Goal: Use online tool/utility: Use online tool/utility

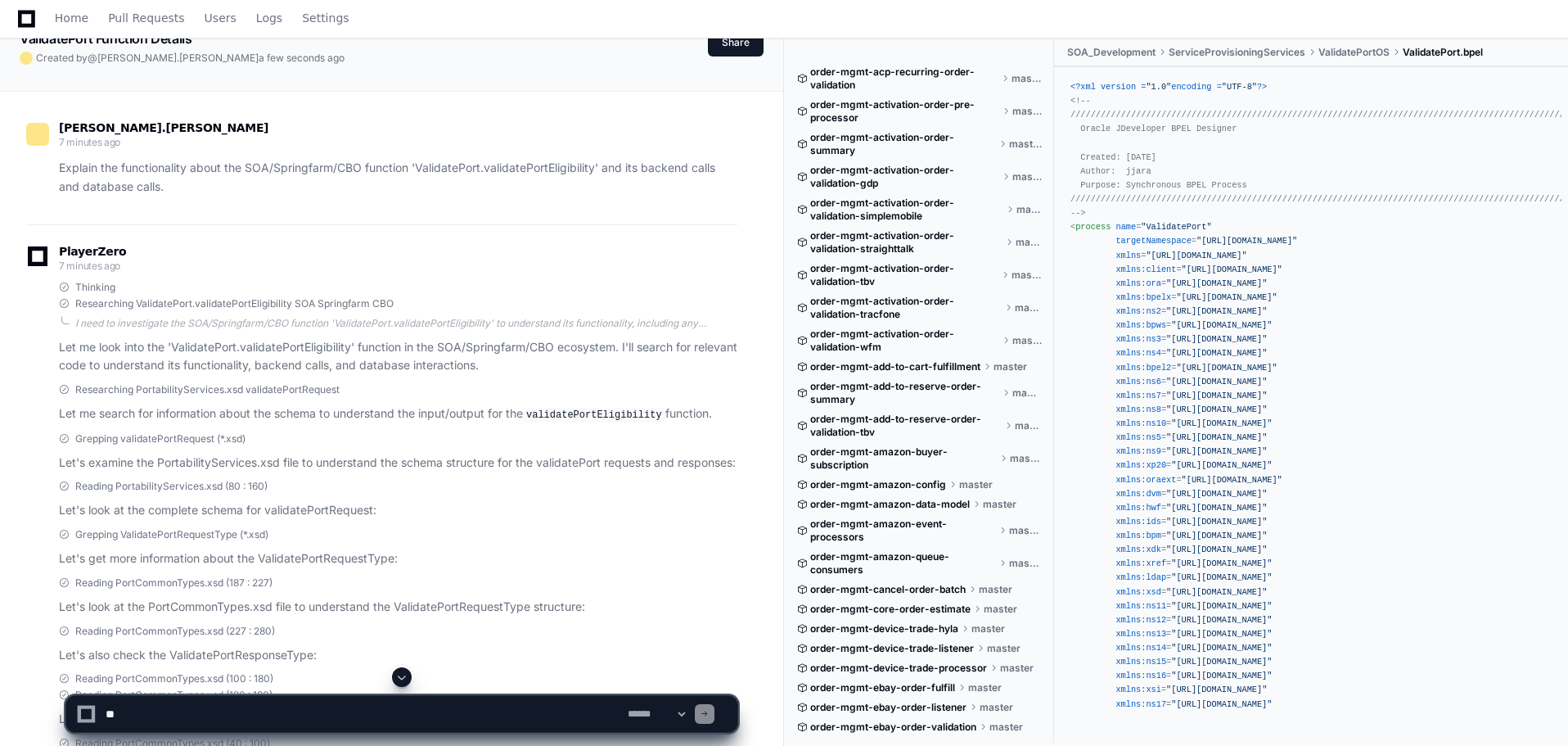
scroll to position [164, 0]
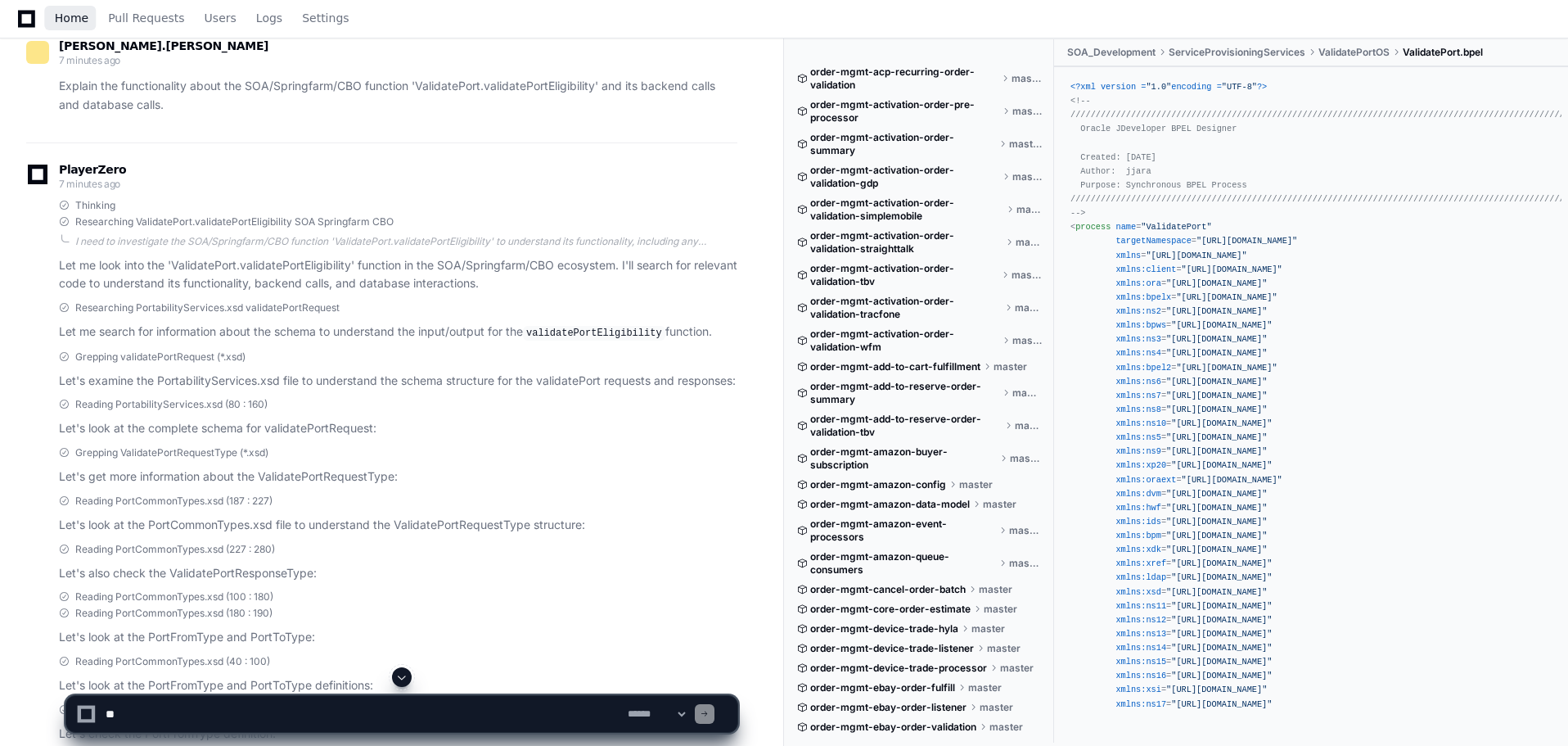
click at [78, 16] on span "Home" at bounding box center [72, 18] width 34 height 10
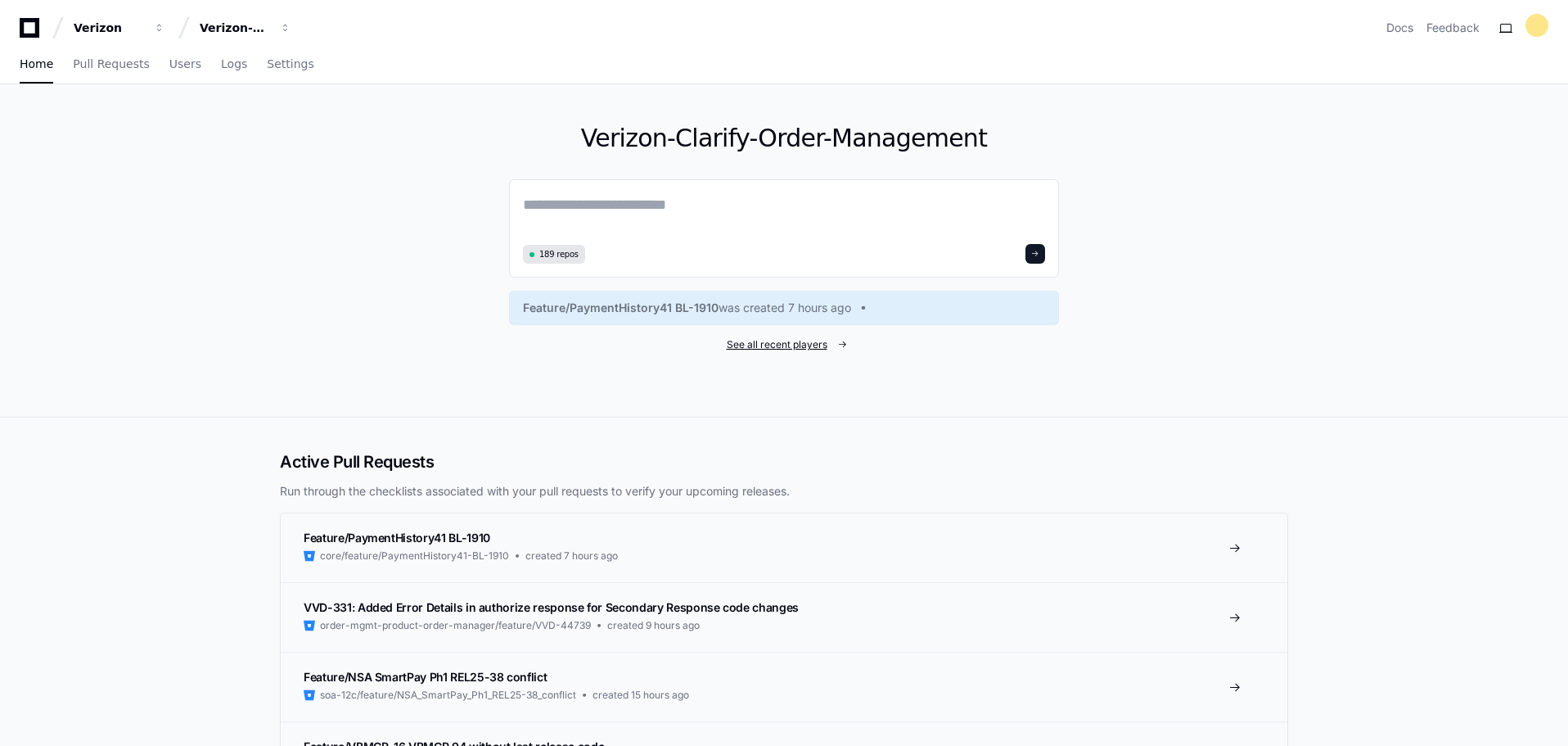
click at [802, 350] on span "See all recent players" at bounding box center [777, 344] width 101 height 13
click at [792, 342] on span "See all recent players" at bounding box center [777, 344] width 101 height 13
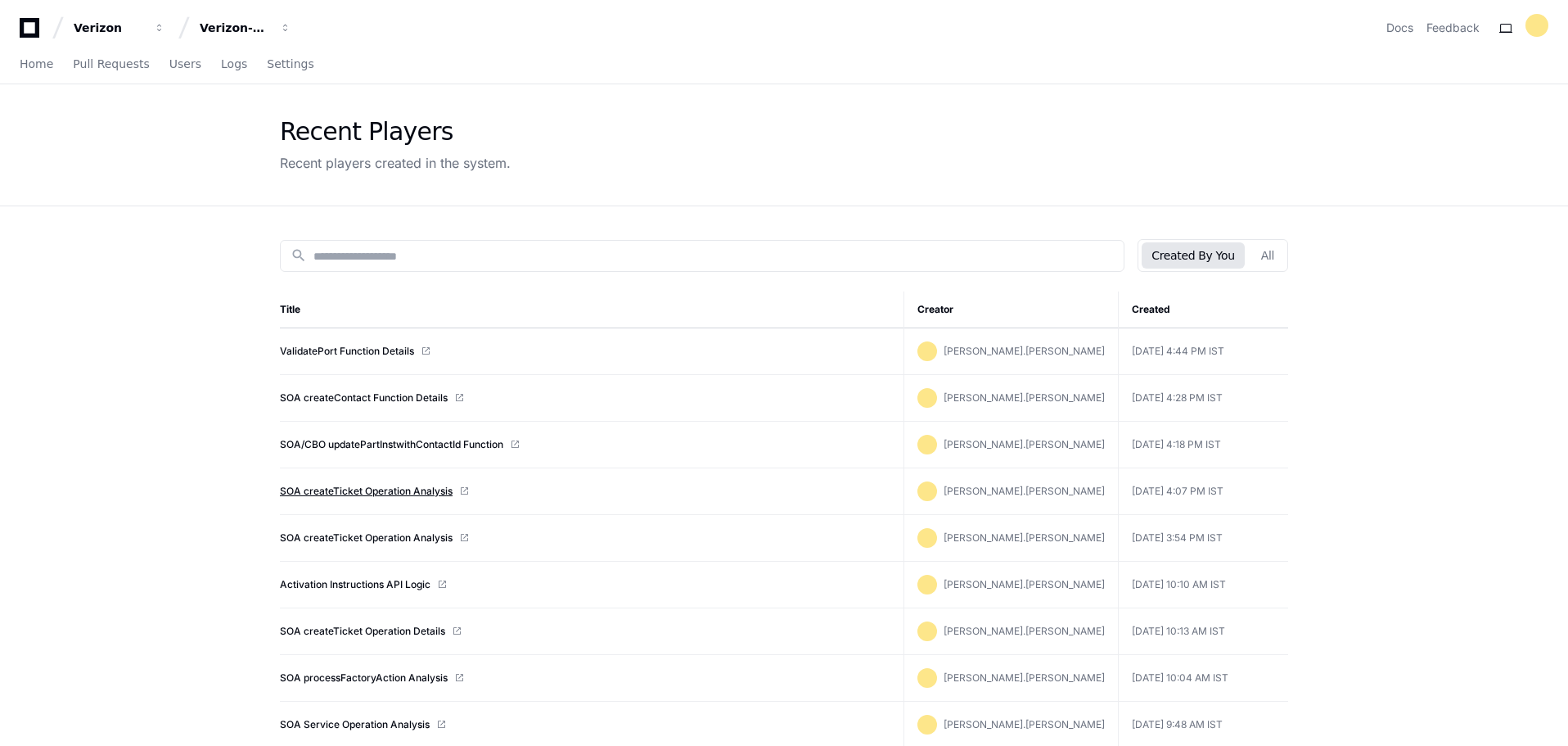
click at [350, 491] on link "SOA createTicket Operation Analysis" at bounding box center [366, 491] width 173 height 13
click at [373, 536] on link "SOA createTicket Operation Analysis" at bounding box center [366, 537] width 173 height 13
click at [367, 635] on link "SOA createTicket Operation Details" at bounding box center [362, 631] width 165 height 13
click at [604, 256] on input at bounding box center [714, 256] width 800 height 16
click at [1262, 258] on button "All" at bounding box center [1267, 255] width 33 height 26
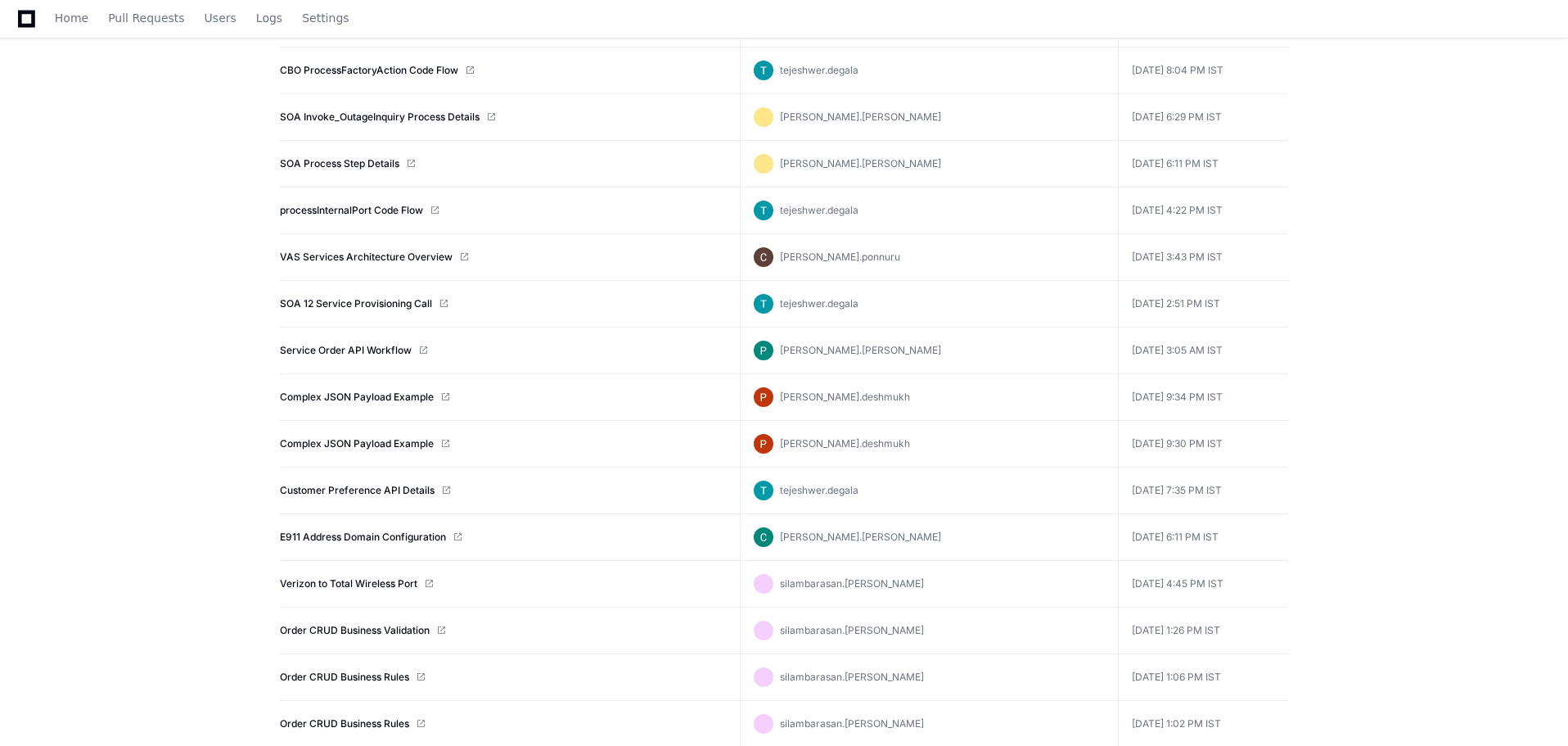
scroll to position [3024, 0]
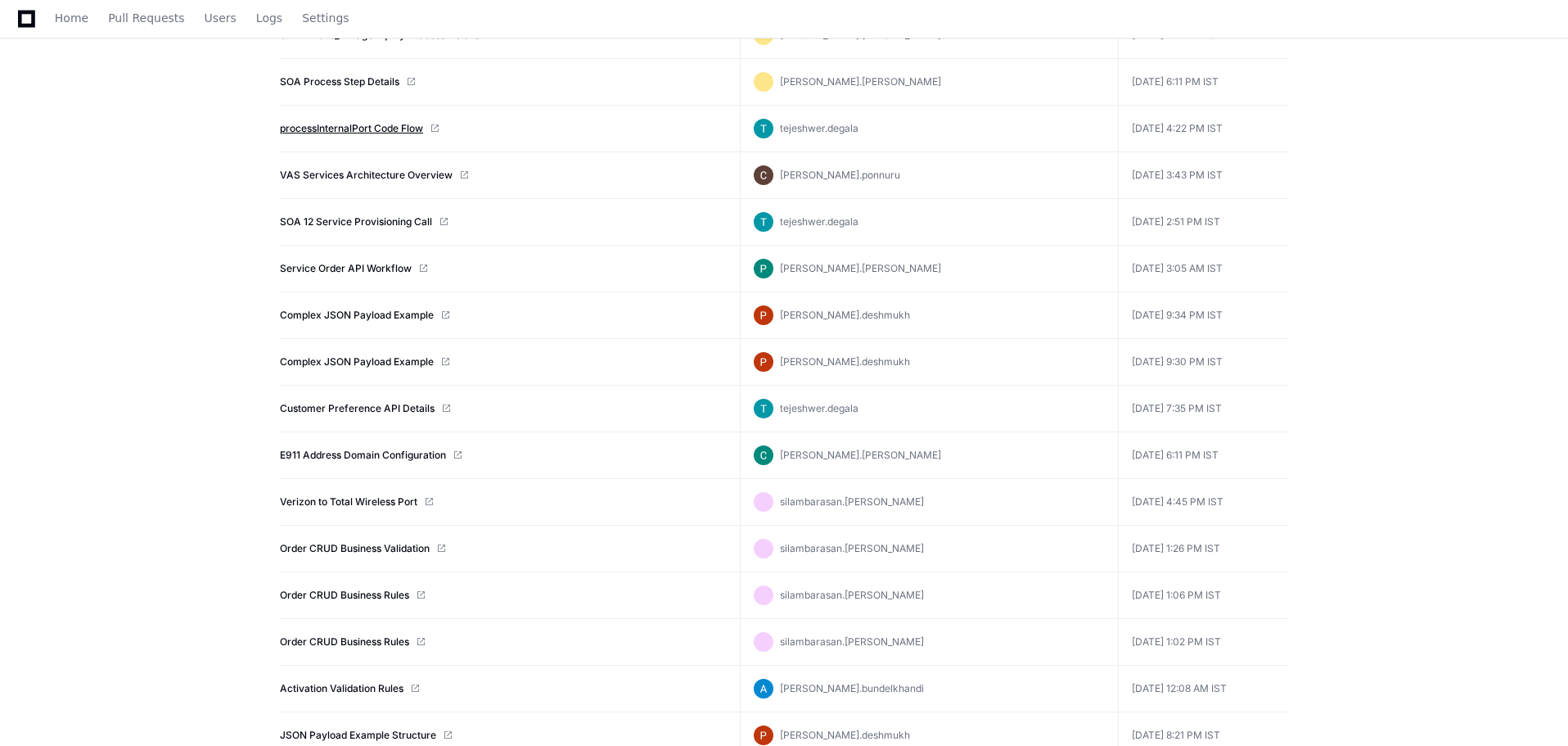
click at [378, 128] on link "processInternalPort Code Flow" at bounding box center [351, 128] width 143 height 13
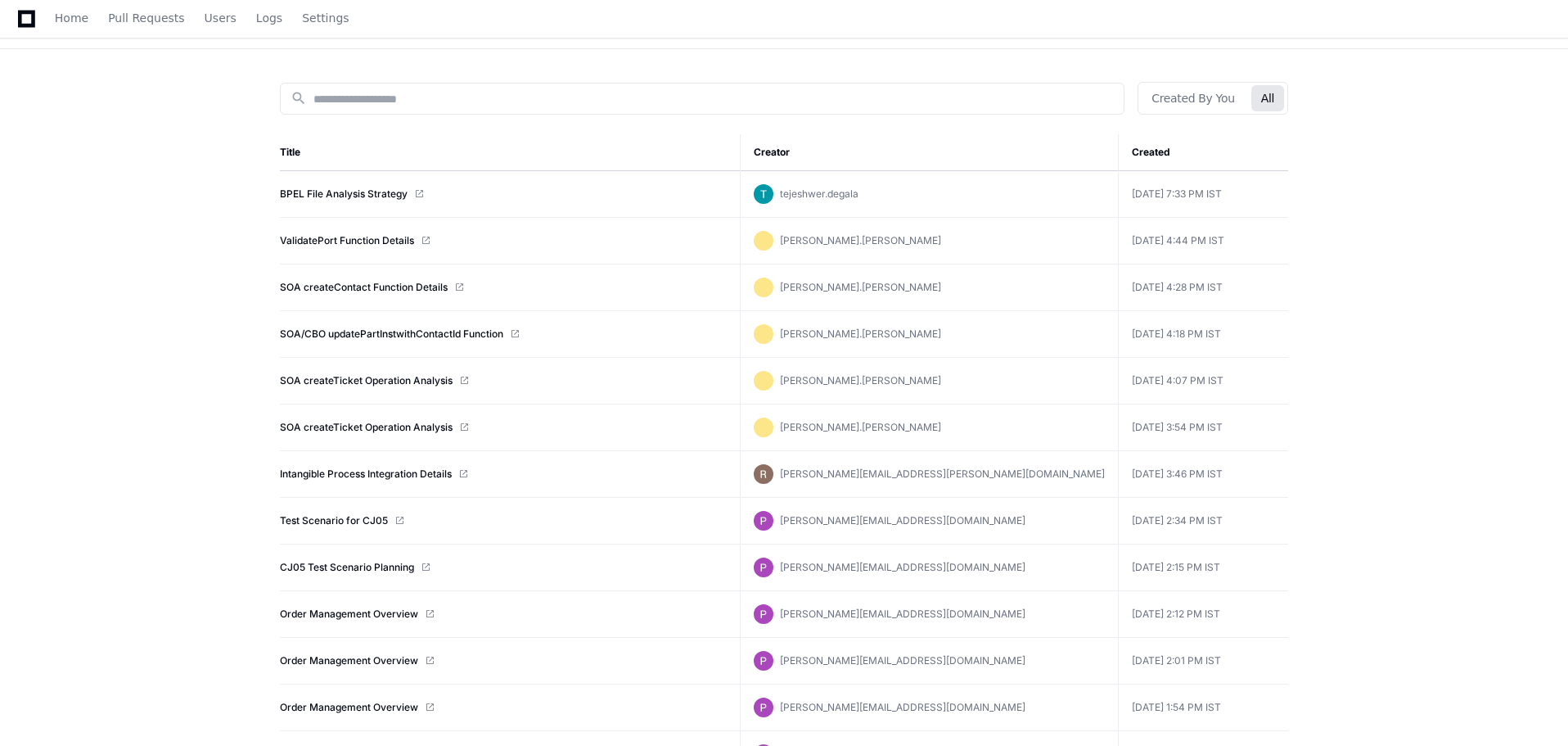
scroll to position [0, 0]
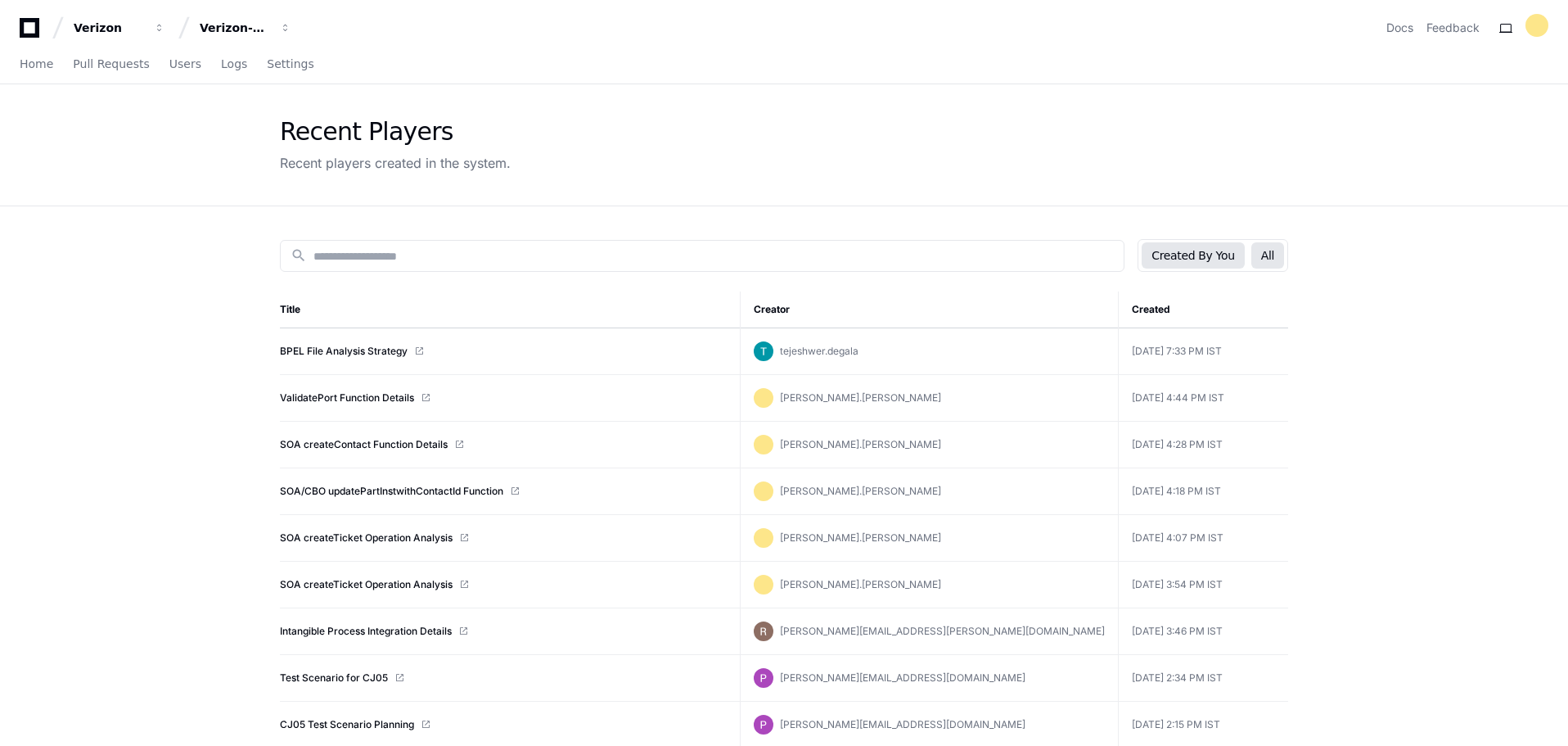
click at [1190, 254] on button "Created By You" at bounding box center [1192, 255] width 102 height 26
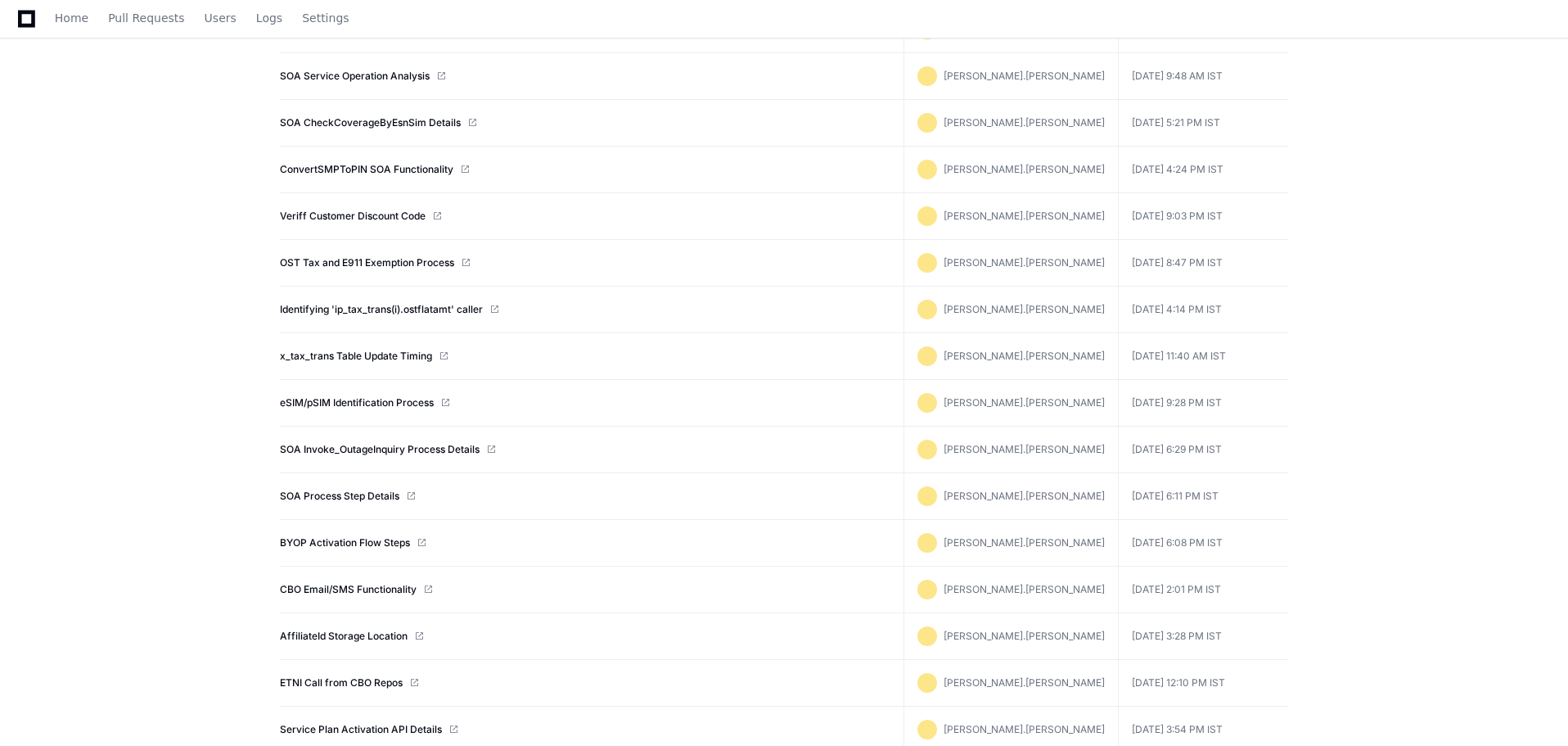
scroll to position [567, 0]
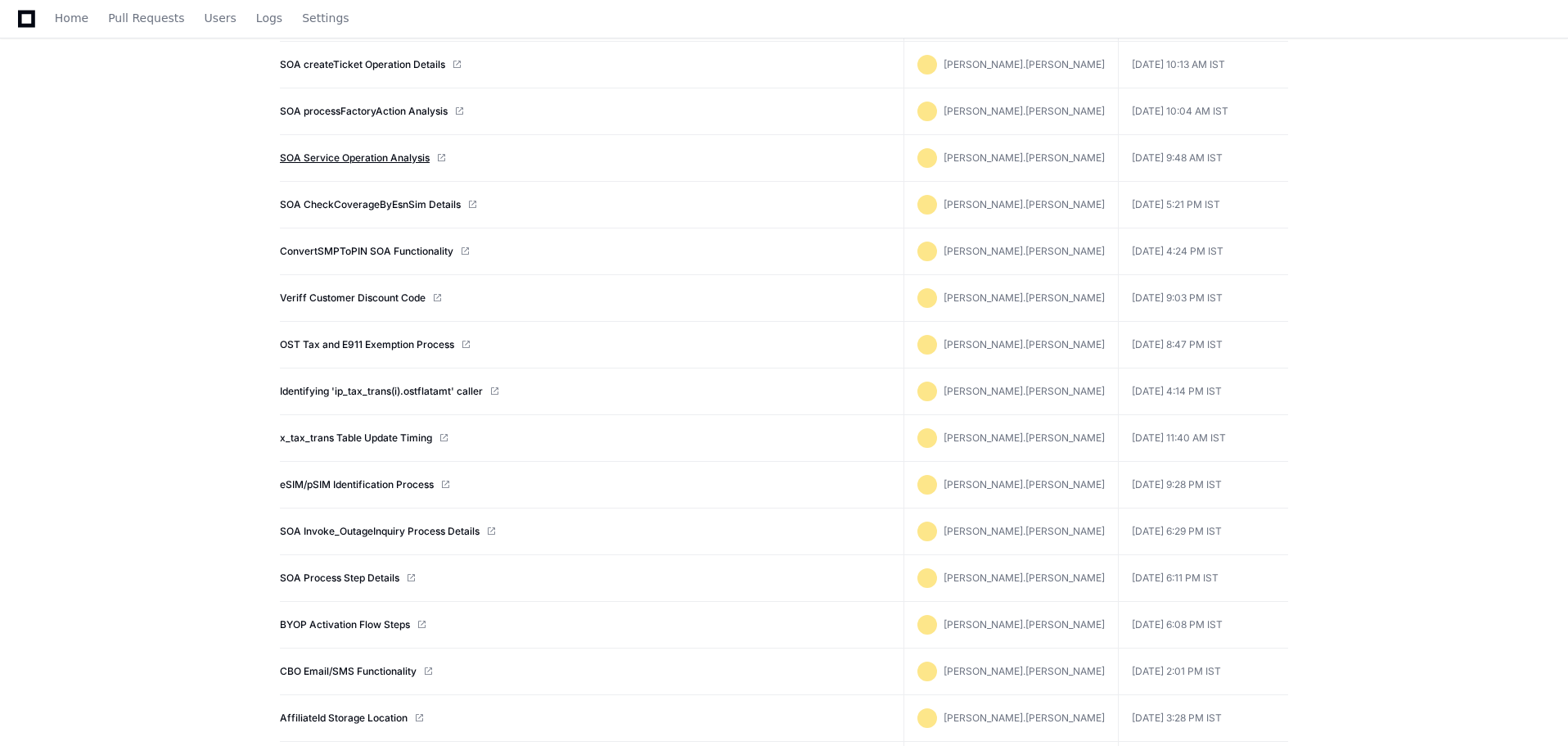
click at [392, 158] on link "SOA Service Operation Analysis" at bounding box center [355, 158] width 150 height 13
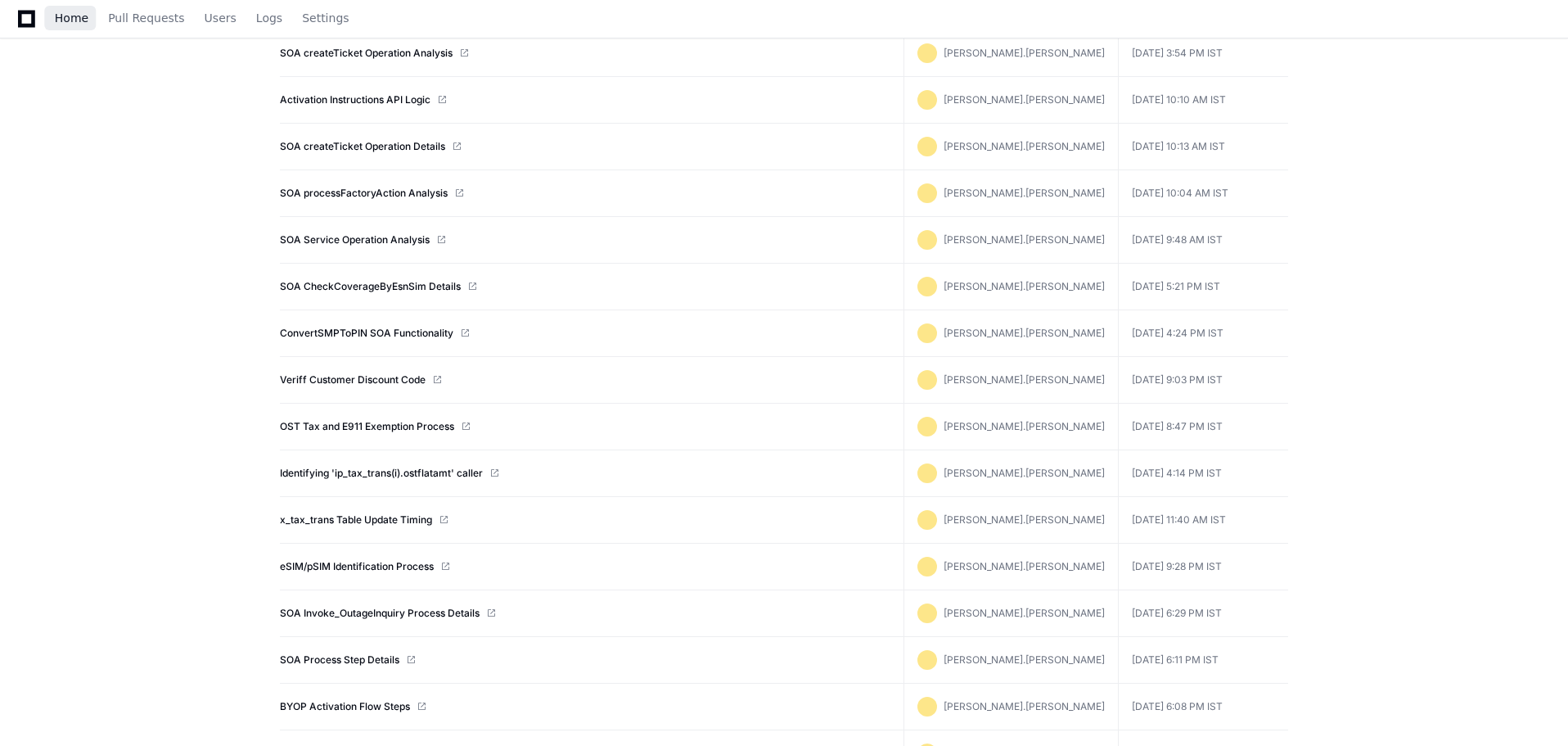
click at [60, 20] on span "Home" at bounding box center [72, 18] width 34 height 10
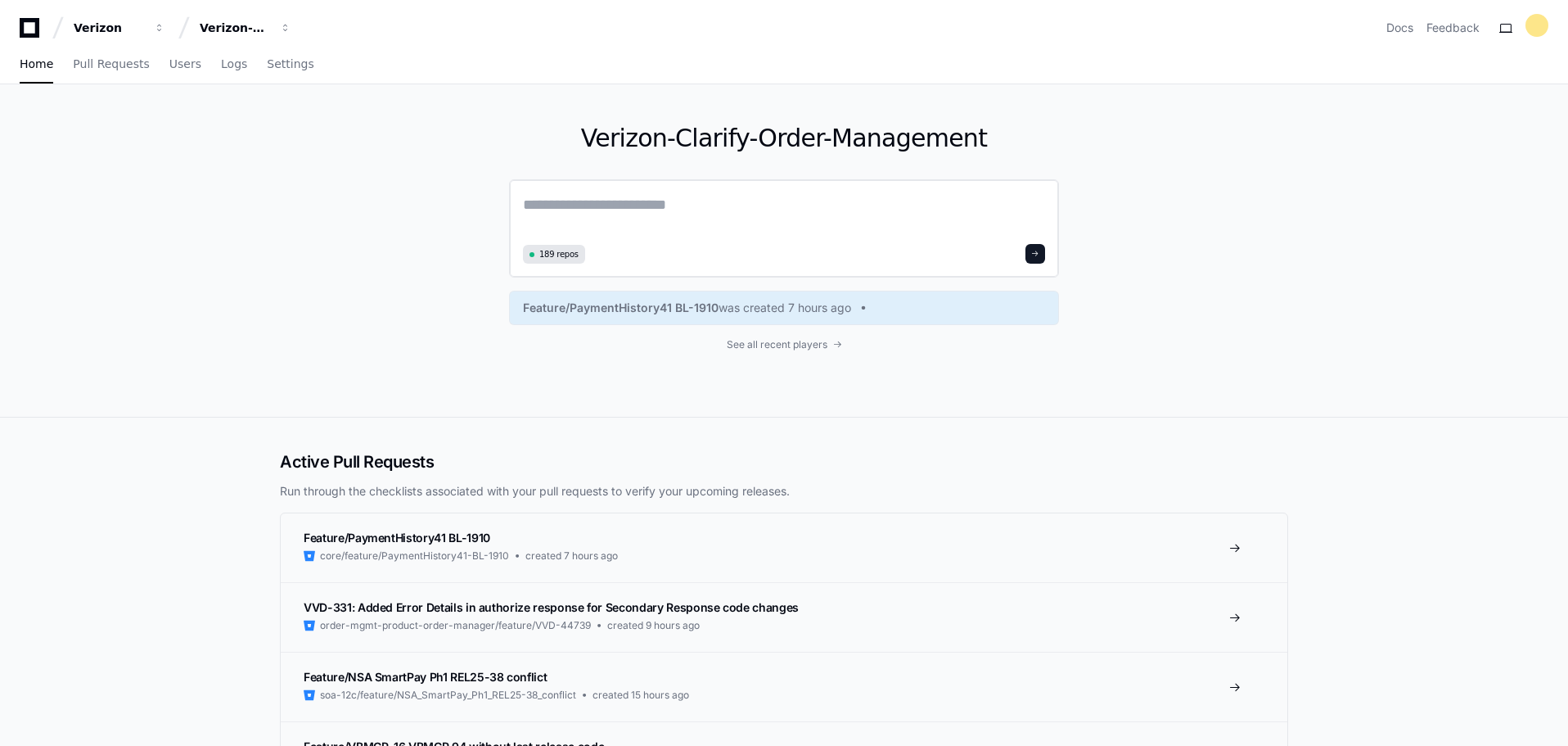
click at [647, 215] on textarea at bounding box center [784, 216] width 522 height 46
paste textarea "**********"
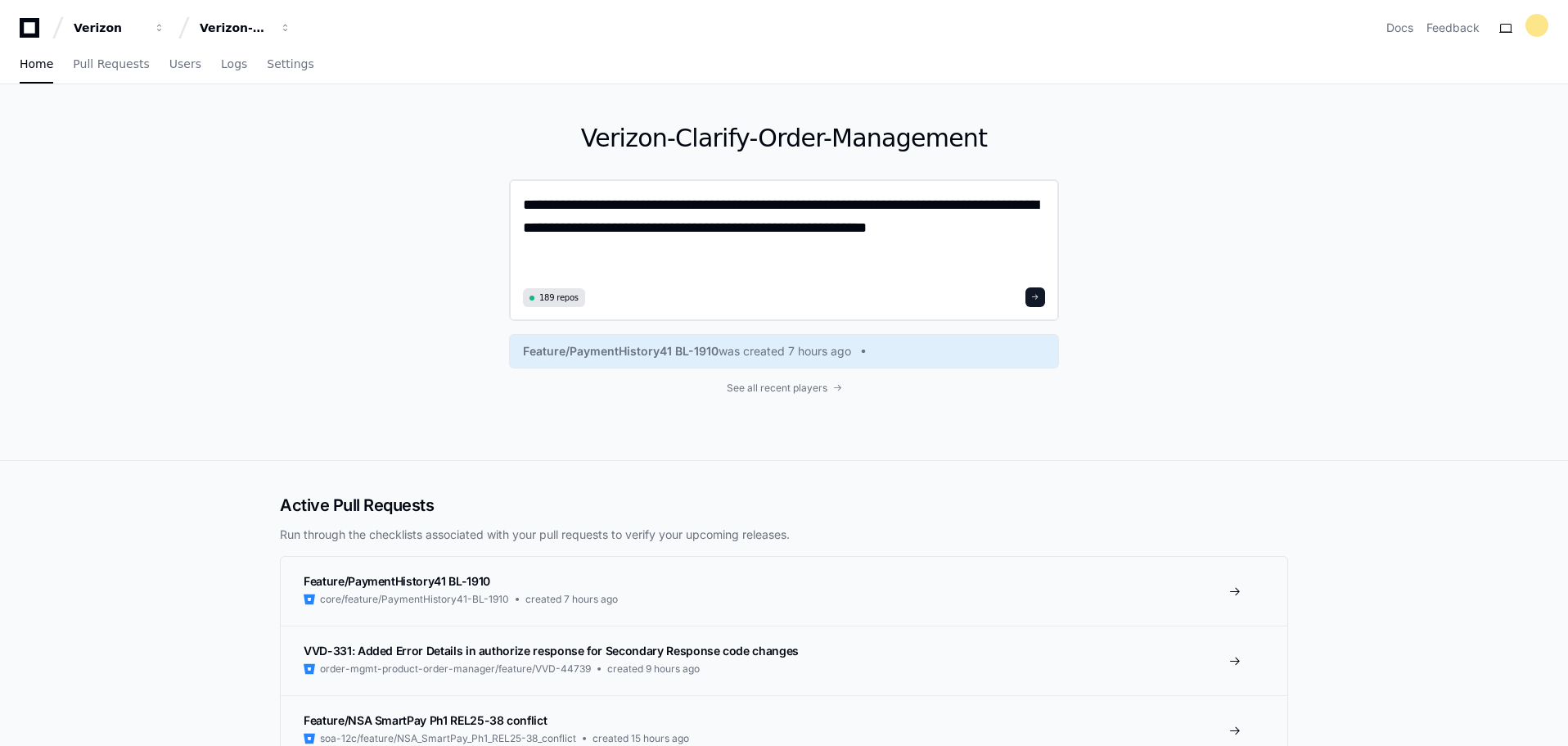
click at [601, 208] on textarea "**********" at bounding box center [784, 237] width 522 height 89
click at [734, 249] on textarea "**********" at bounding box center [784, 237] width 522 height 89
click at [852, 254] on textarea "**********" at bounding box center [784, 237] width 522 height 89
type textarea "**********"
click at [1042, 299] on button at bounding box center [1035, 297] width 20 height 20
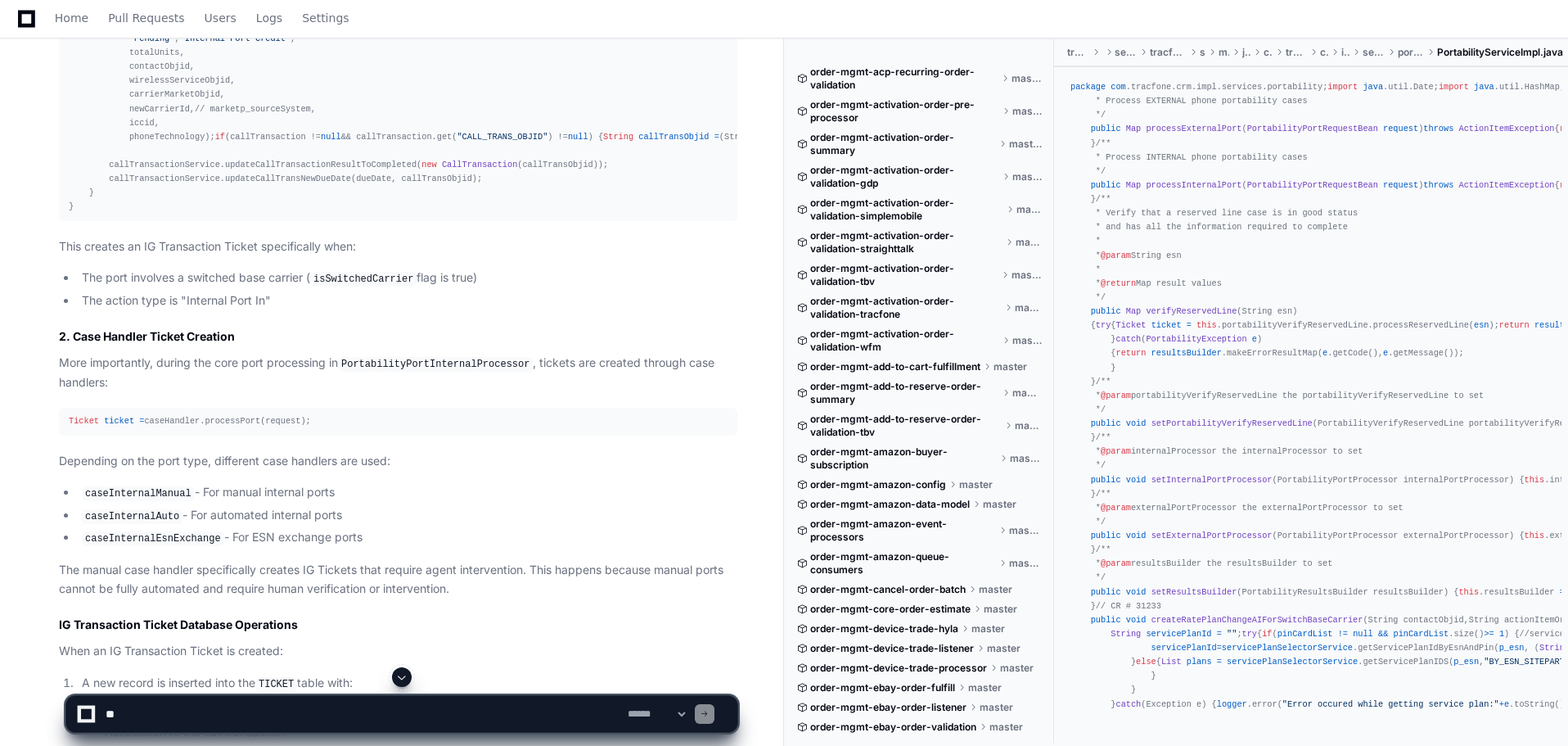
scroll to position [6234, 0]
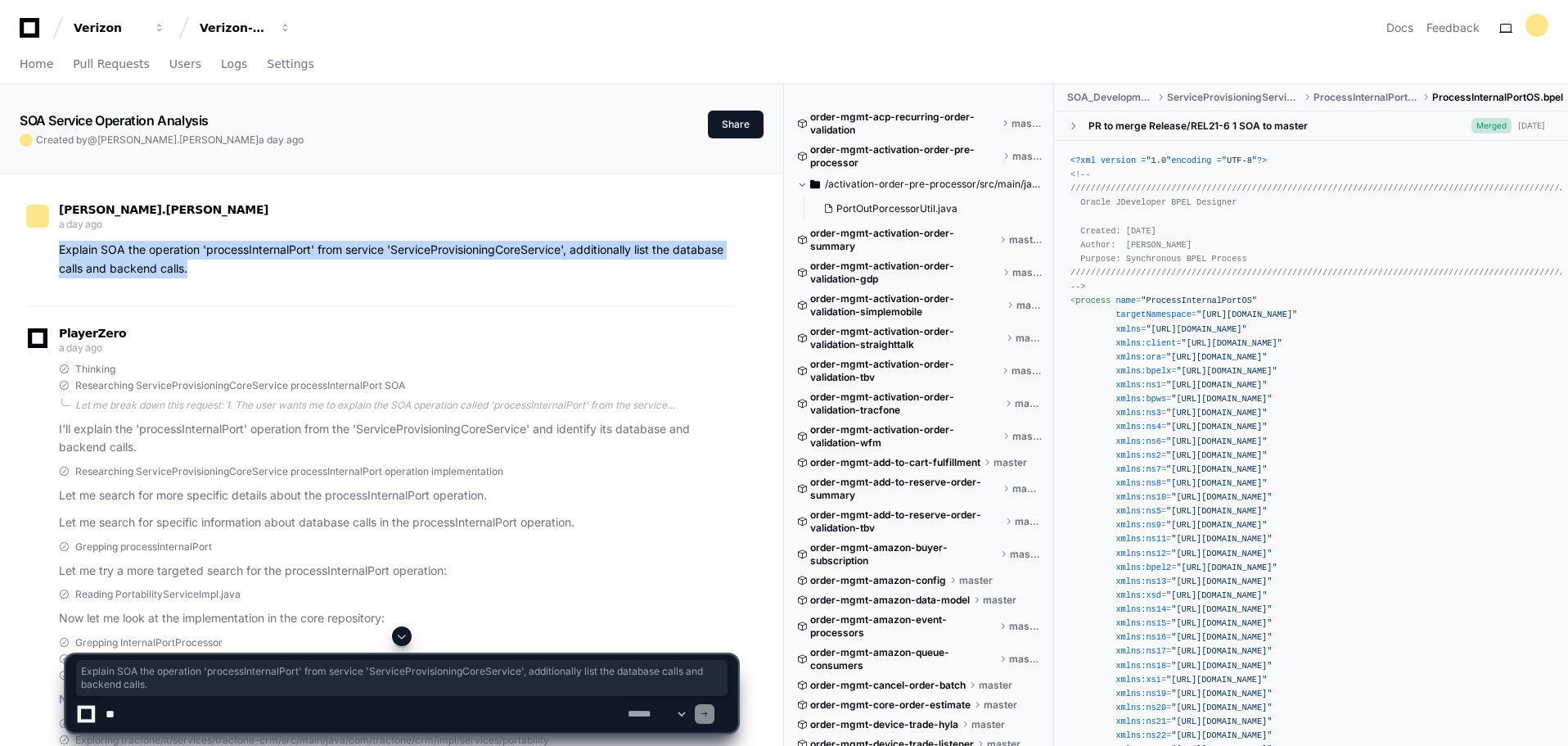
drag, startPoint x: 208, startPoint y: 270, endPoint x: 57, endPoint y: 254, distance: 151.8
click at [57, 254] on div "Explain SOA the operation 'processInternalPort' from service 'ServiceProvisioni…" at bounding box center [382, 260] width 712 height 38
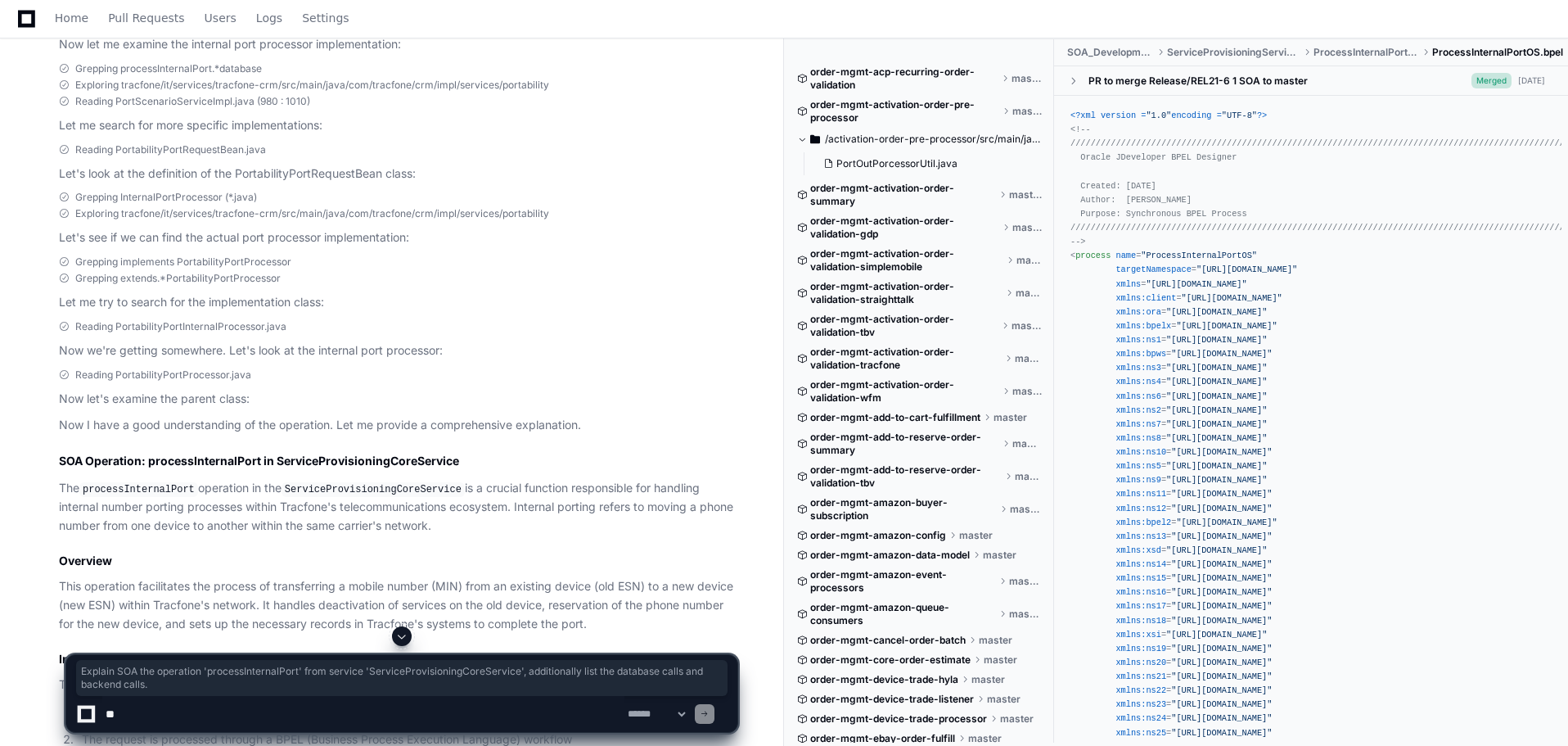
scroll to position [819, 0]
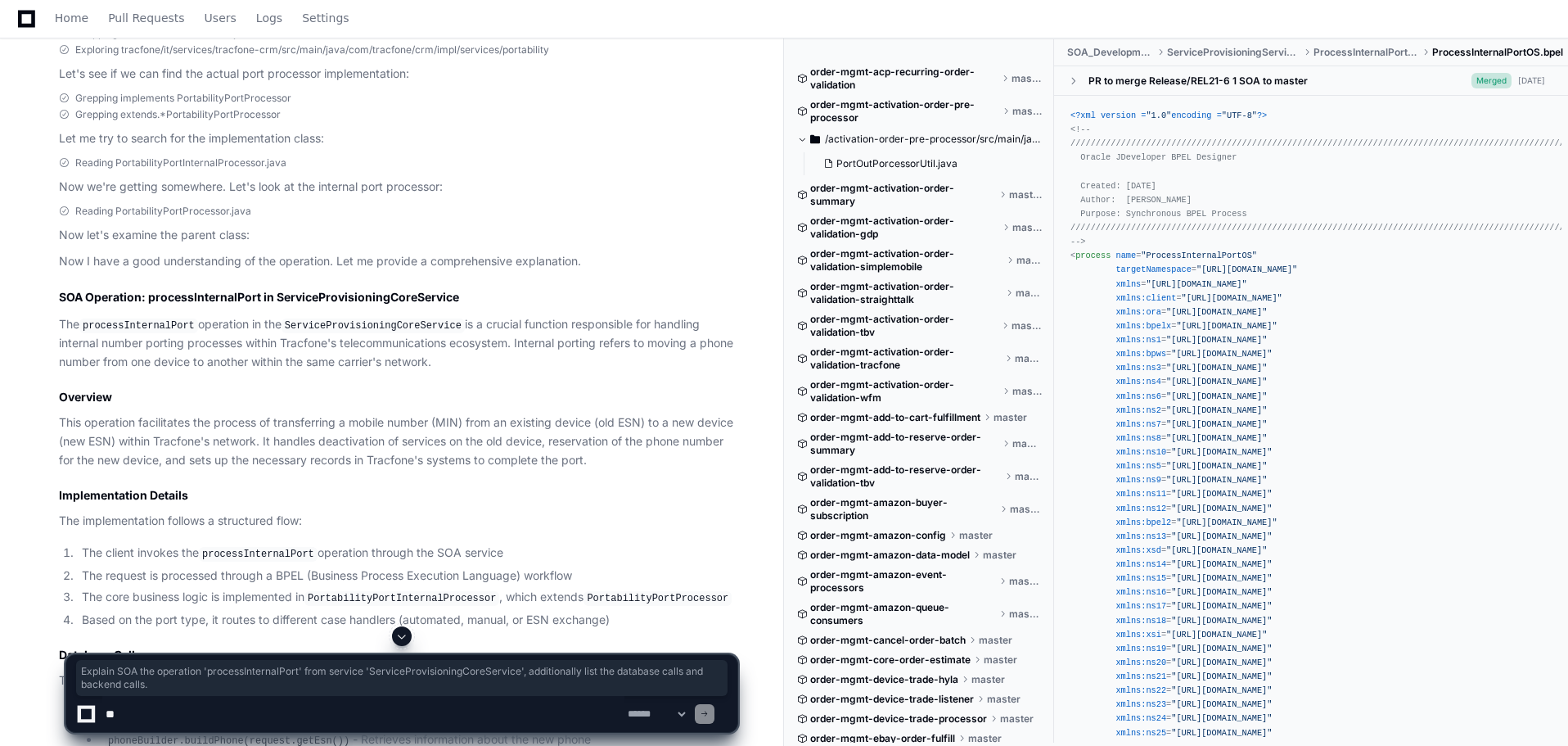
copy p "Explain SOA the operation 'processInternalPort' from service 'ServiceProvisioni…"
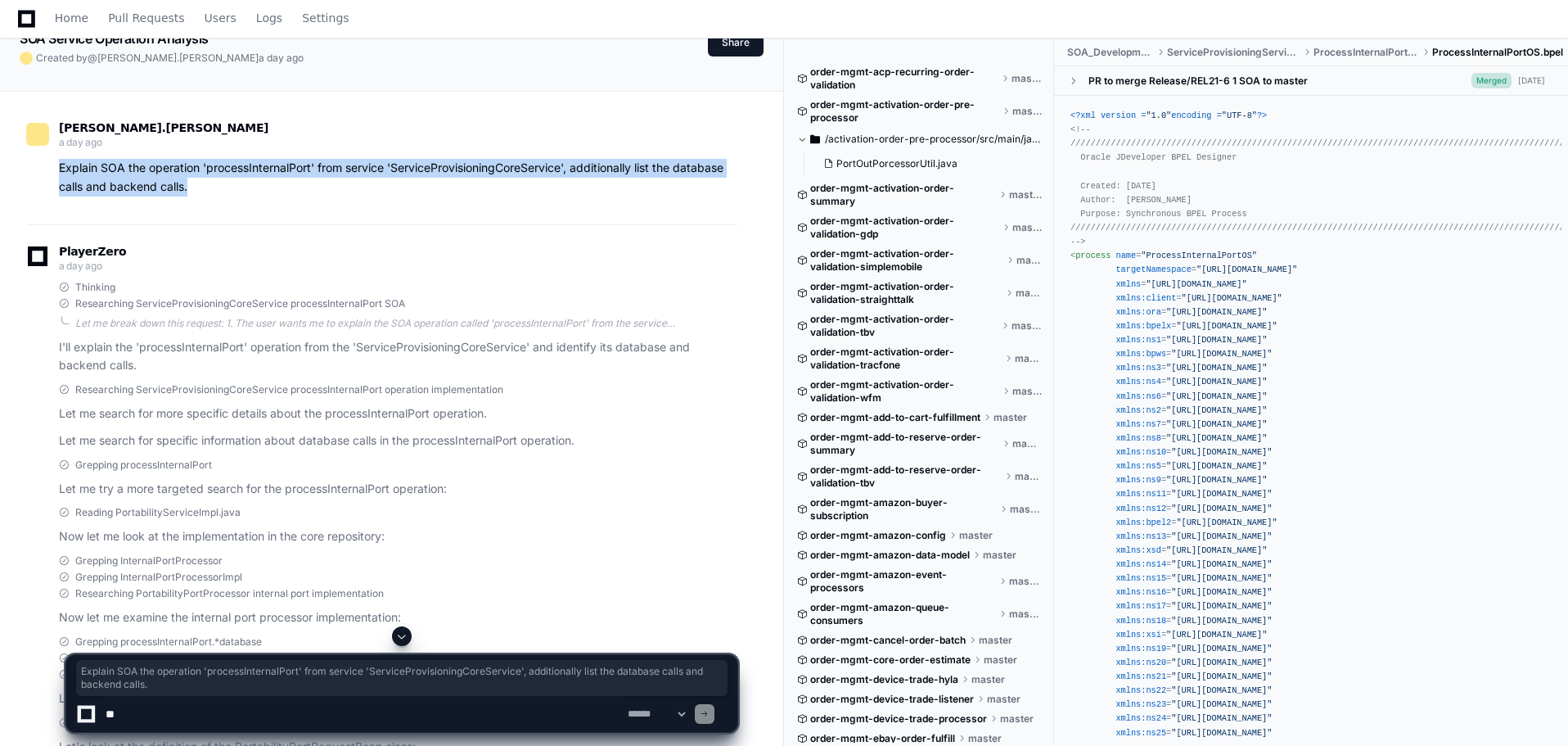
scroll to position [0, 0]
